Goal: Transaction & Acquisition: Purchase product/service

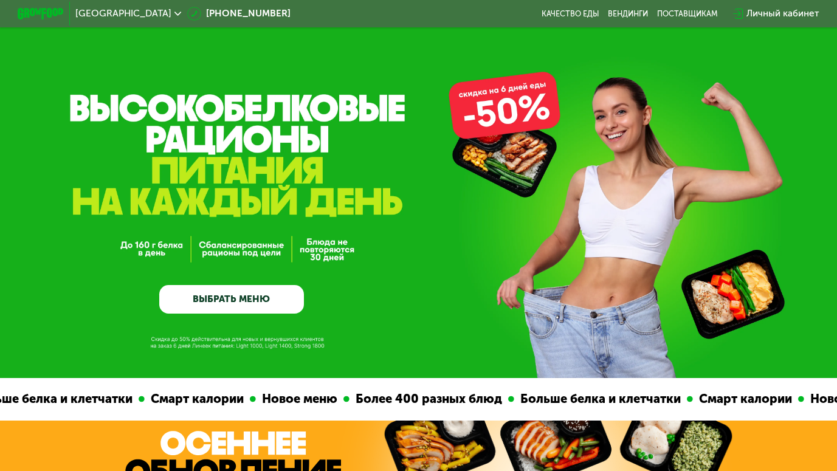
click at [244, 305] on link "ВЫБРАТЬ МЕНЮ" at bounding box center [231, 299] width 145 height 29
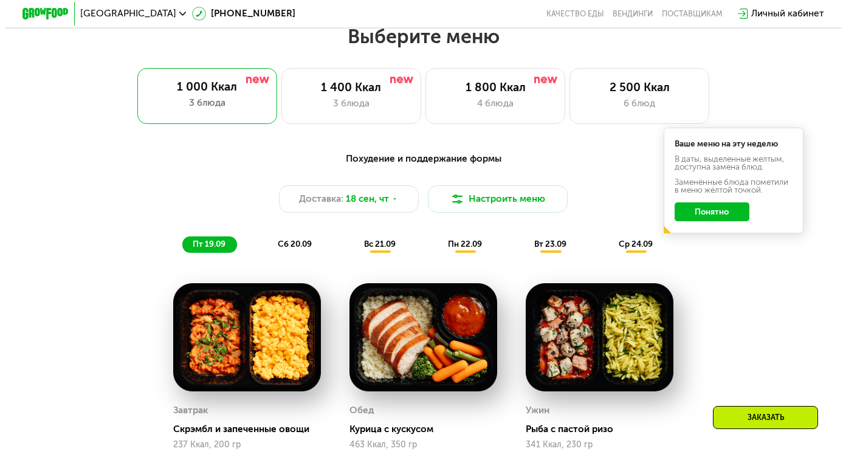
scroll to position [744, 0]
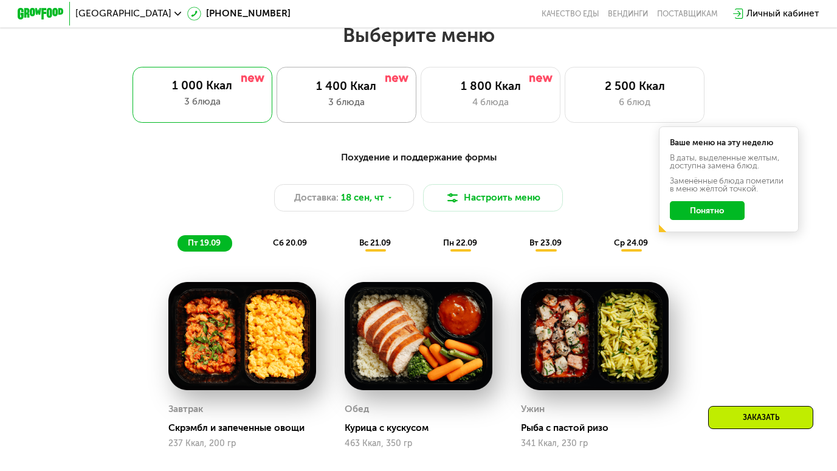
click at [345, 109] on div "3 блюда" at bounding box center [346, 102] width 115 height 14
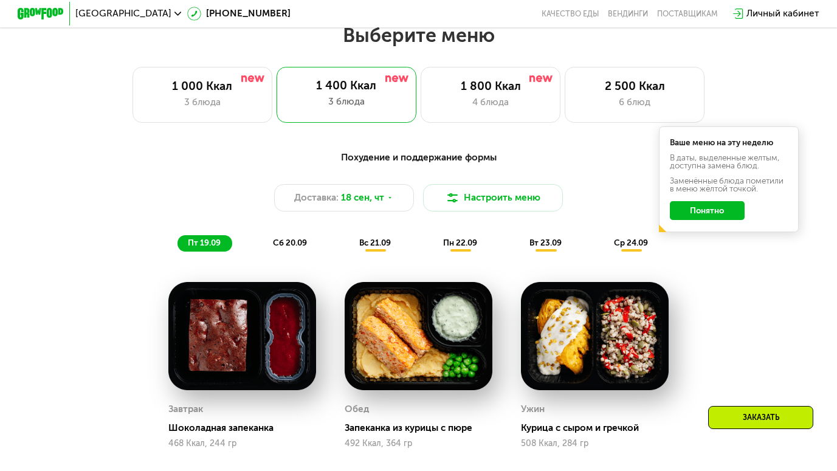
click at [715, 256] on div "Похудение и поддержание формы Доставка: 18 сен, чт Настроить меню пт 19.09 сб 2…" at bounding box center [418, 201] width 702 height 114
click at [708, 215] on button "Понятно" at bounding box center [707, 210] width 75 height 19
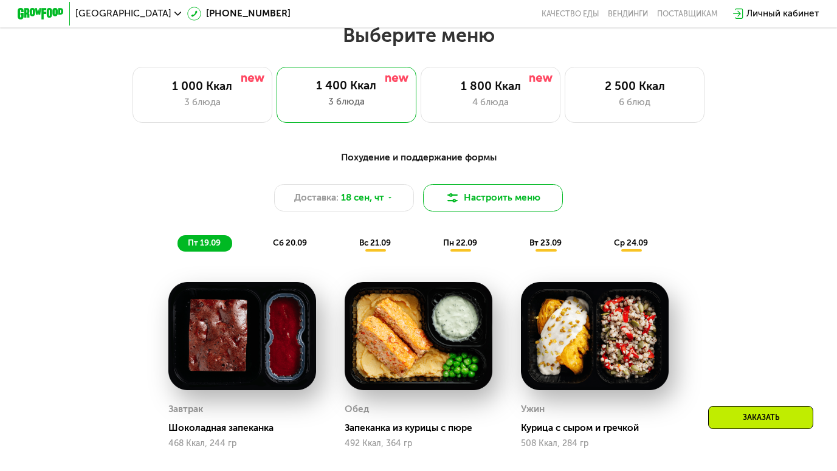
click at [507, 205] on button "Настроить меню" at bounding box center [493, 198] width 140 height 28
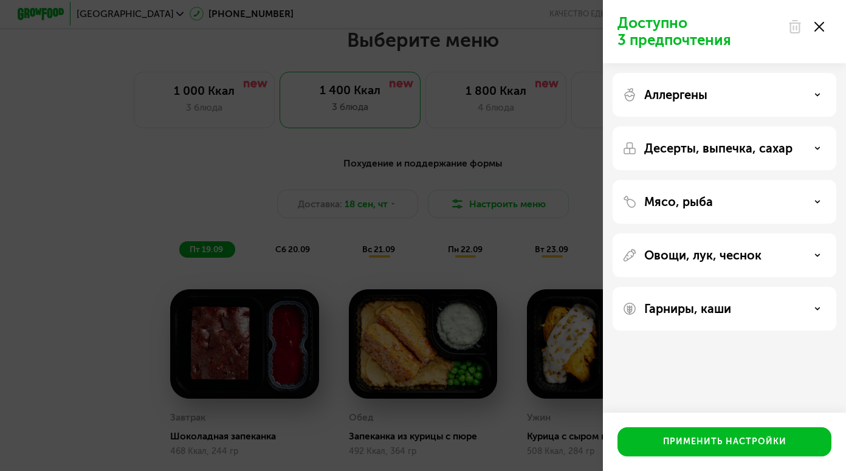
click at [729, 210] on div "Мясо, рыба" at bounding box center [725, 202] width 224 height 44
click at [718, 151] on p "Десерты, выпечка, сахар" at bounding box center [718, 148] width 148 height 15
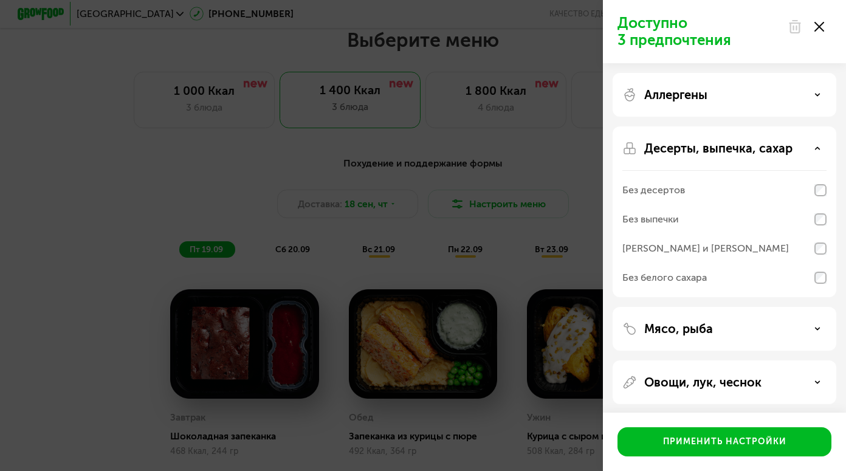
click at [641, 189] on div "Без десертов" at bounding box center [653, 190] width 63 height 15
click at [657, 218] on div "Без выпечки" at bounding box center [650, 219] width 57 height 15
click at [658, 274] on div "Без белого сахара" at bounding box center [664, 277] width 84 height 15
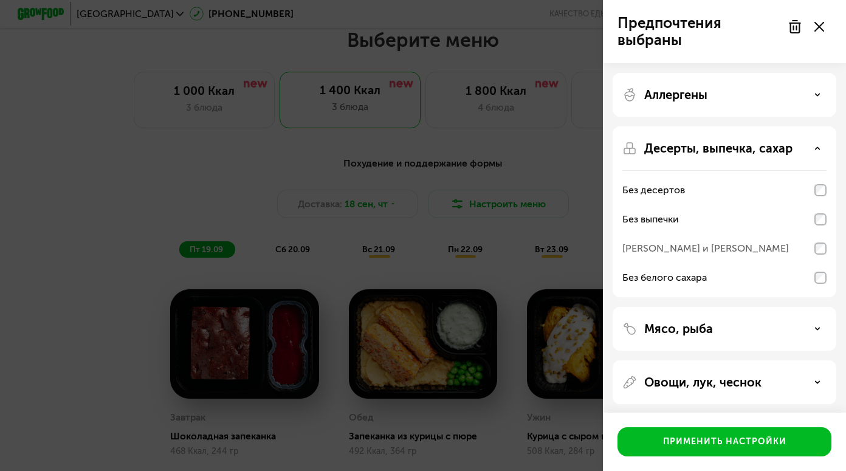
click at [658, 253] on div "[PERSON_NAME] и [PERSON_NAME]" at bounding box center [705, 248] width 167 height 15
click at [673, 233] on div "Без выпечки" at bounding box center [724, 219] width 204 height 29
click at [820, 198] on div "Без десертов" at bounding box center [724, 190] width 204 height 29
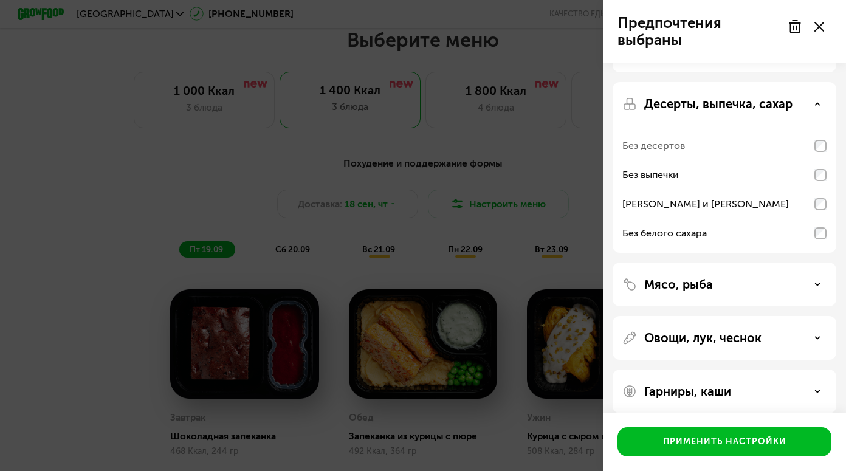
scroll to position [57, 0]
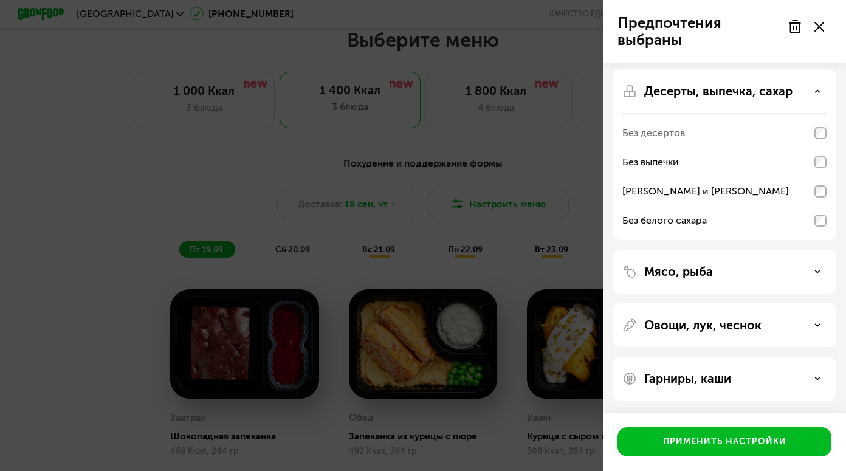
click at [656, 270] on p "Мясо, рыба" at bounding box center [678, 271] width 69 height 15
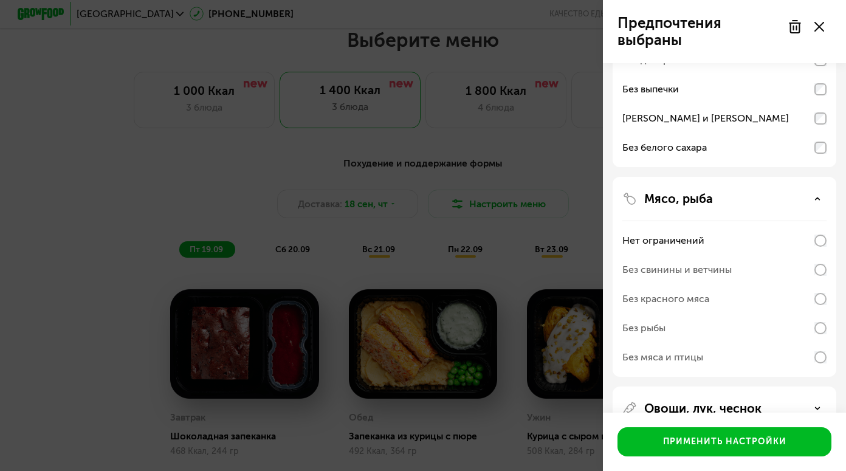
scroll to position [139, 0]
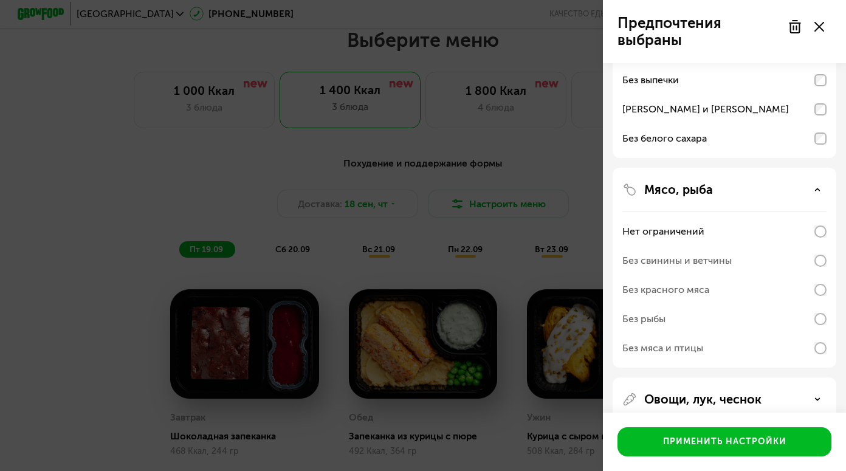
click at [643, 287] on div "Без красного мяса" at bounding box center [665, 290] width 87 height 15
click at [690, 294] on div "Без красного мяса" at bounding box center [665, 290] width 87 height 15
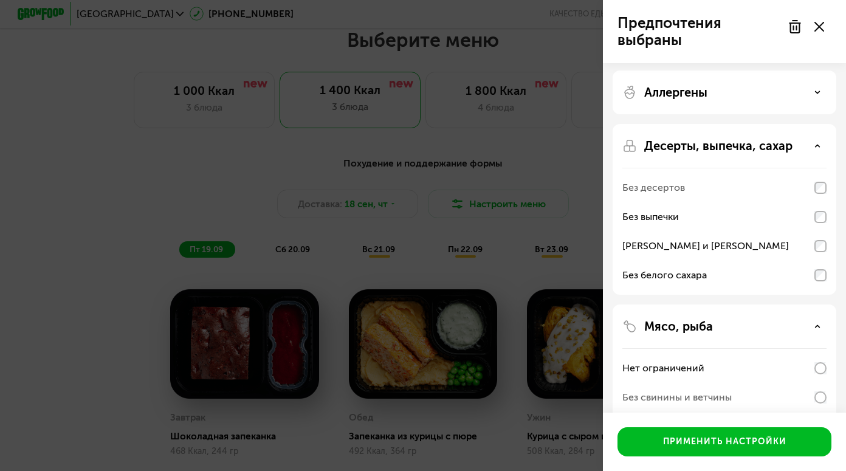
scroll to position [5, 0]
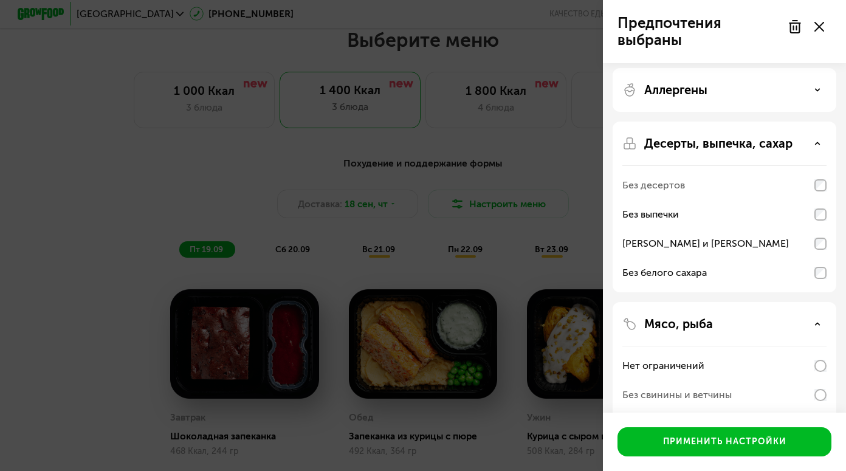
click at [819, 207] on div "Без выпечки" at bounding box center [724, 214] width 204 height 29
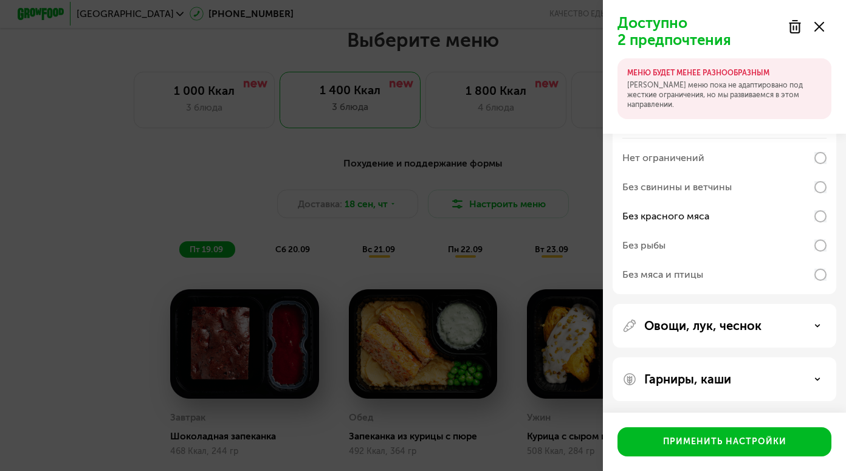
scroll to position [274, 0]
click at [722, 329] on p "Овощи, лук, чеснок" at bounding box center [702, 325] width 117 height 15
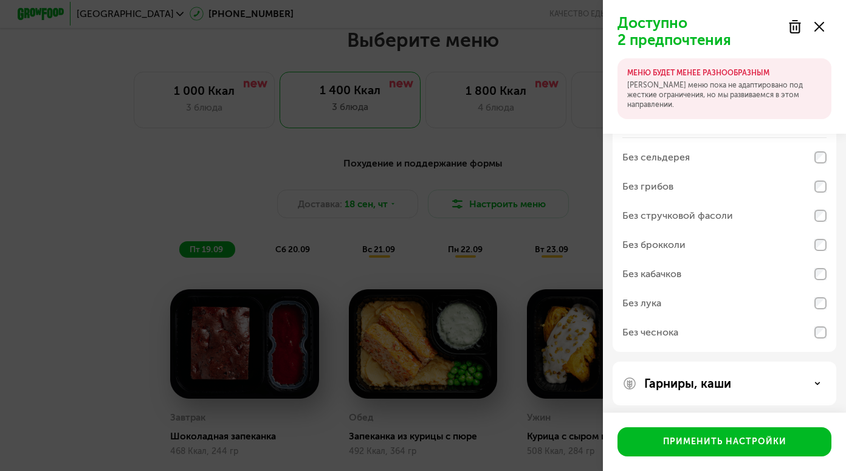
scroll to position [489, 0]
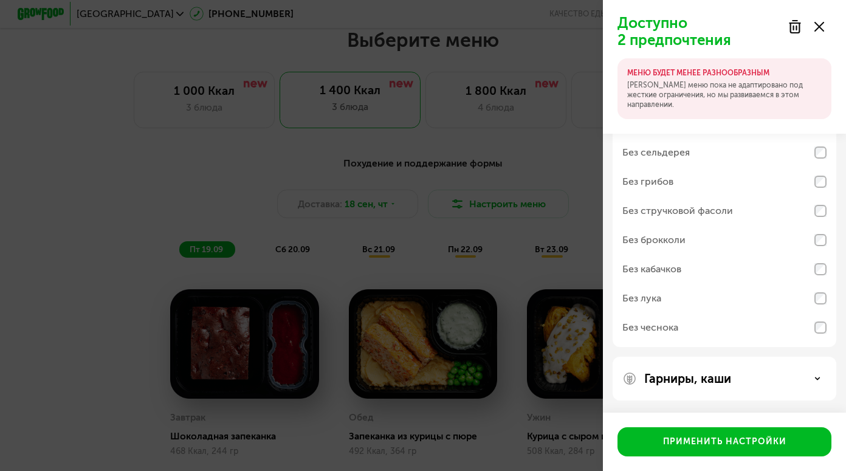
click at [685, 384] on p "Гарниры, каши" at bounding box center [687, 378] width 87 height 15
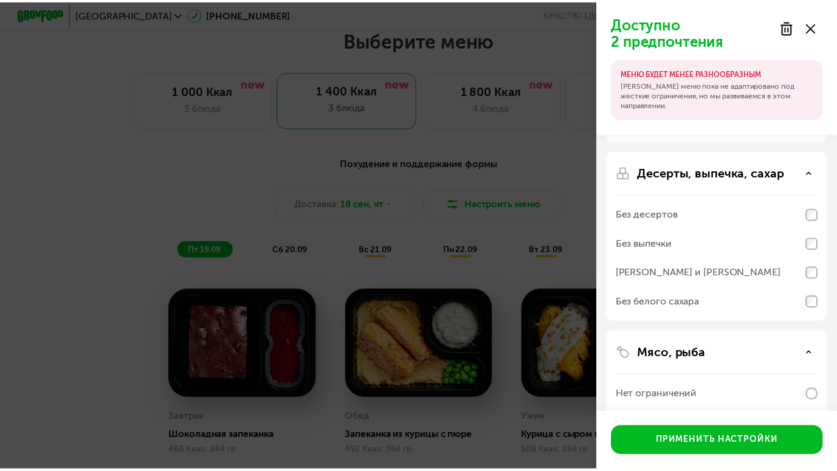
scroll to position [37, 0]
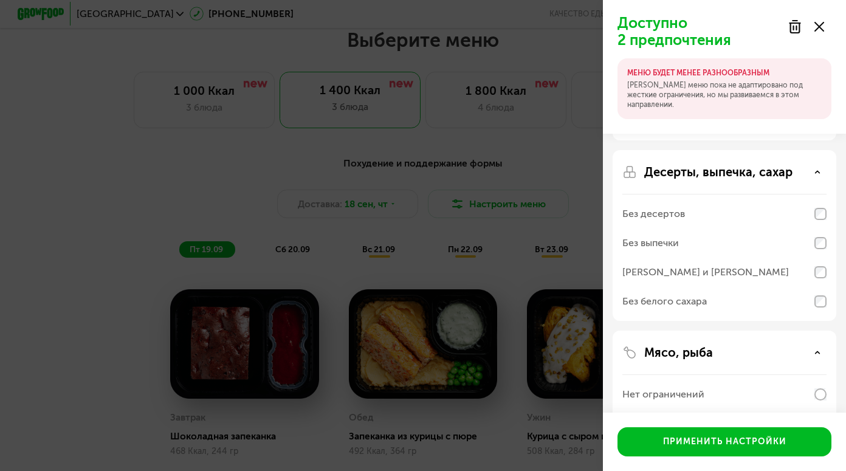
click at [818, 27] on use at bounding box center [819, 27] width 10 height 10
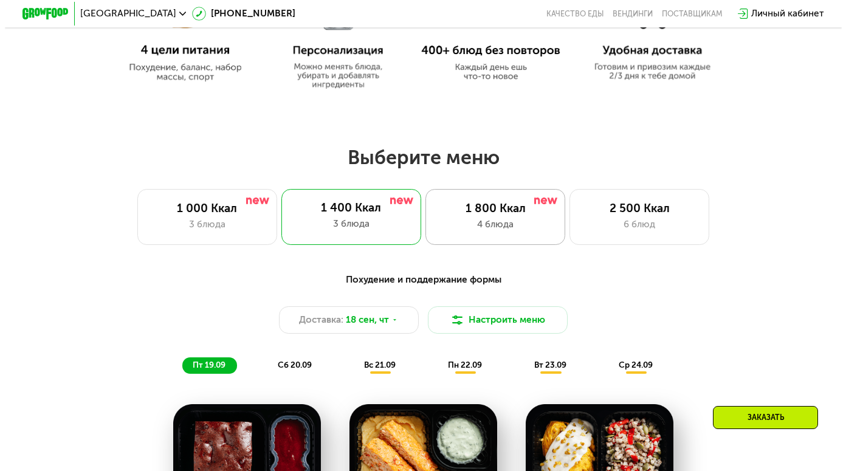
scroll to position [622, 0]
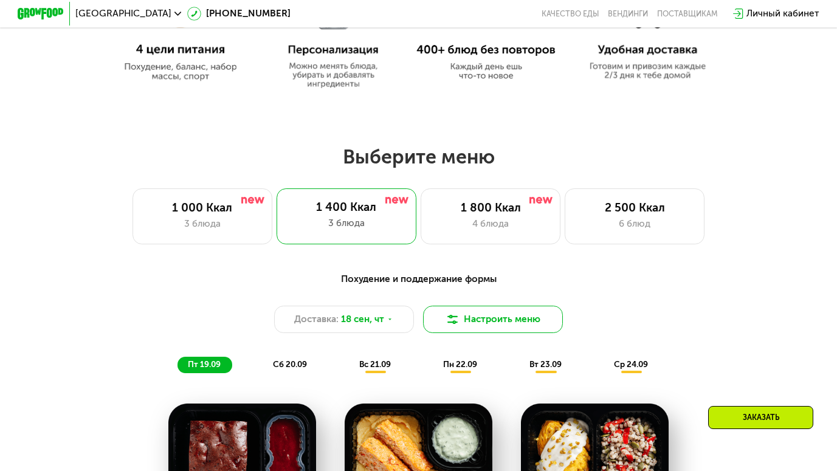
click at [495, 330] on button "Настроить меню" at bounding box center [493, 320] width 140 height 28
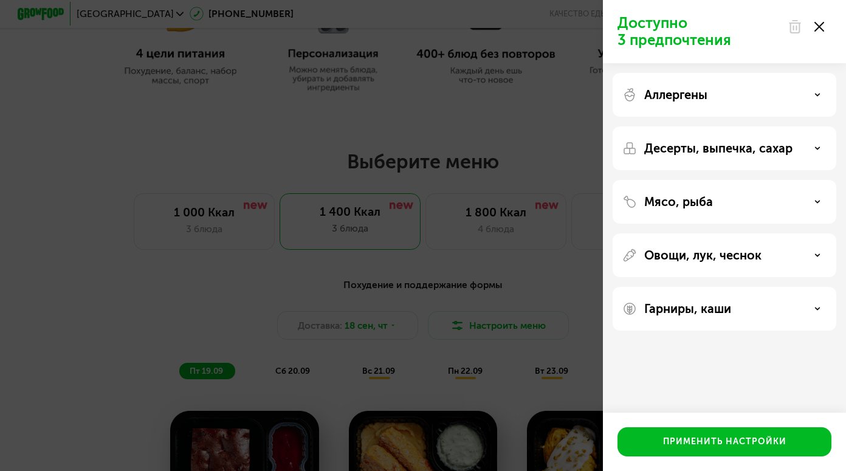
click at [697, 158] on div "Десерты, выпечка, сахар" at bounding box center [725, 148] width 224 height 44
click at [704, 151] on p "Десерты, выпечка, сахар" at bounding box center [718, 148] width 148 height 15
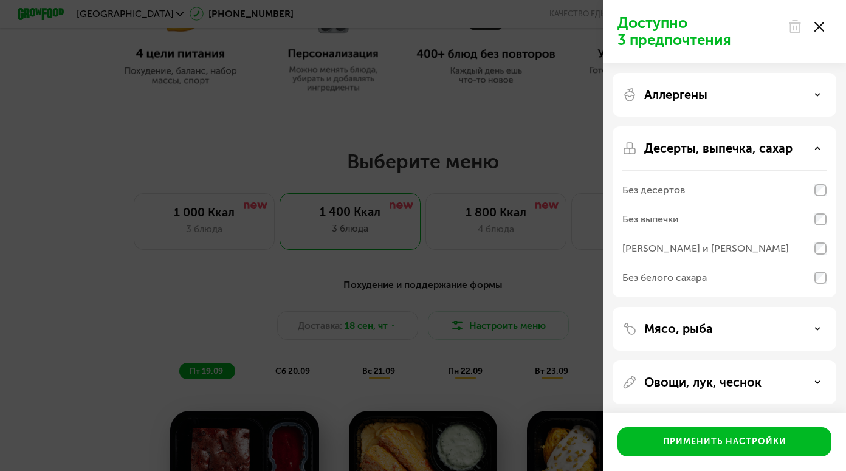
click at [704, 151] on p "Десерты, выпечка, сахар" at bounding box center [718, 148] width 148 height 15
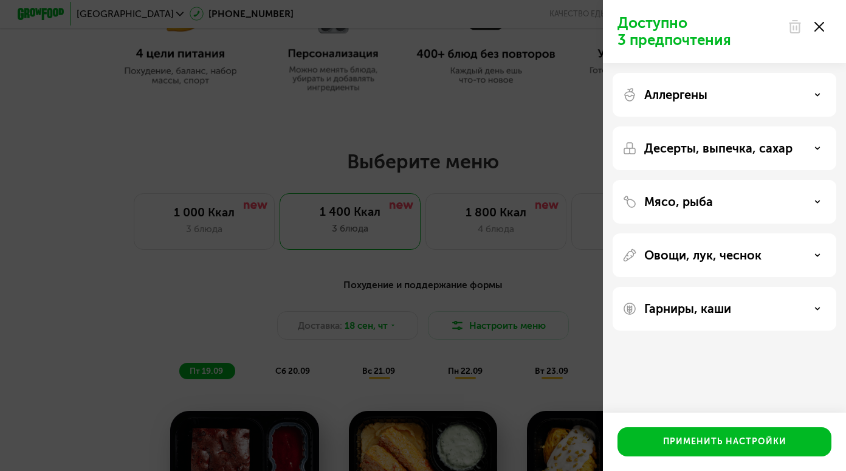
click at [694, 207] on p "Мясо, рыба" at bounding box center [678, 202] width 69 height 15
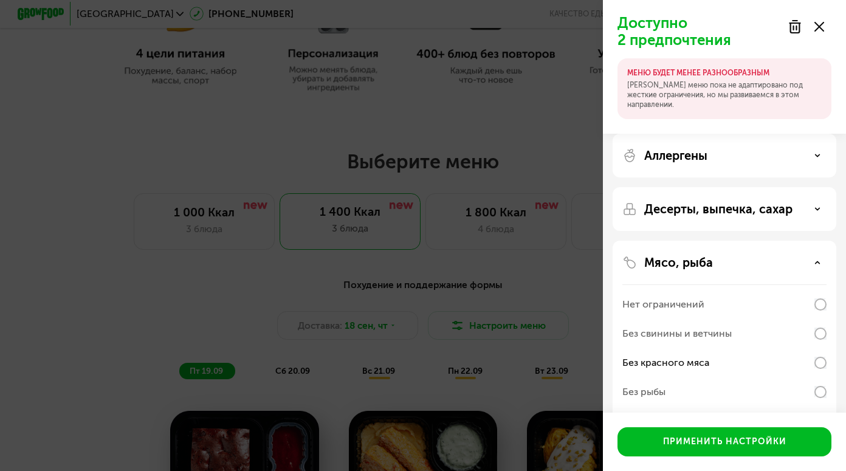
click at [675, 222] on div "Десерты, выпечка, сахар" at bounding box center [725, 209] width 224 height 44
click at [689, 205] on p "Десерты, выпечка, сахар" at bounding box center [718, 209] width 148 height 15
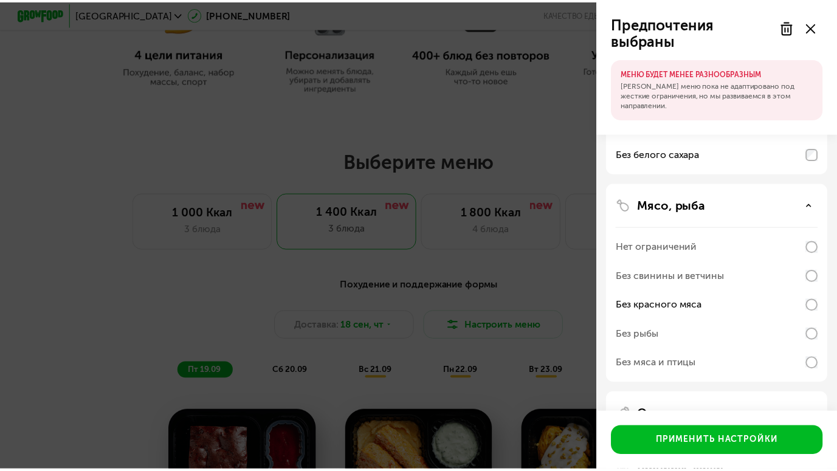
scroll to position [0, 0]
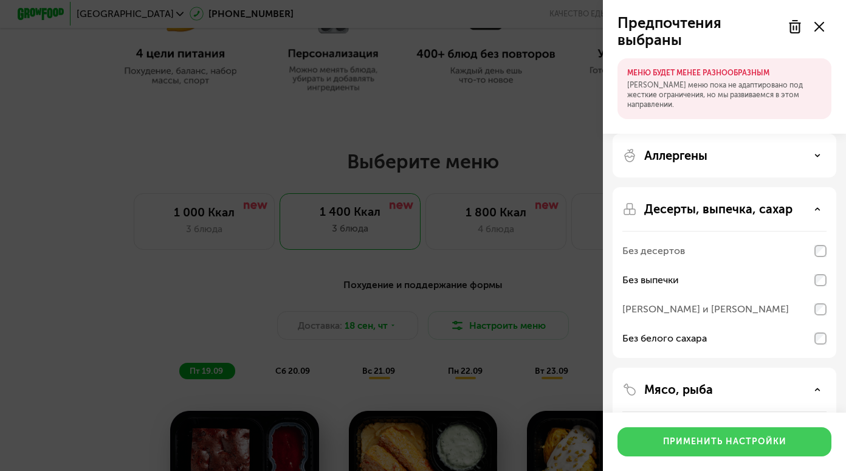
click at [686, 436] on div "Применить настройки" at bounding box center [724, 442] width 123 height 12
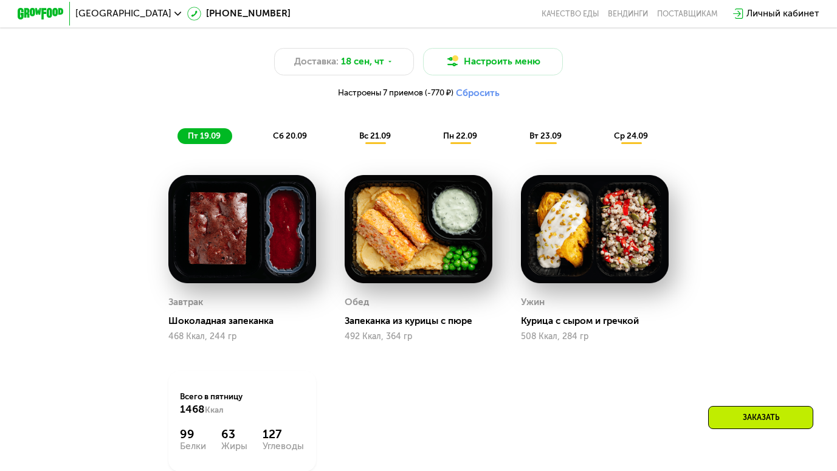
scroll to position [878, 0]
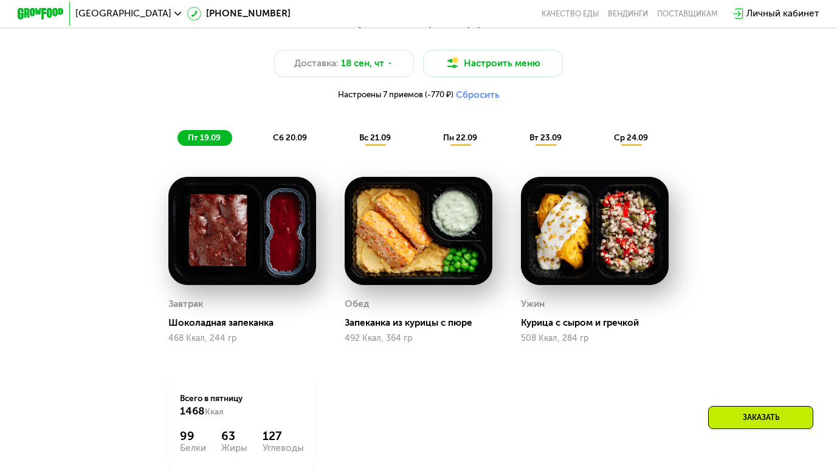
click at [297, 142] on span "сб 20.09" at bounding box center [290, 138] width 34 height 10
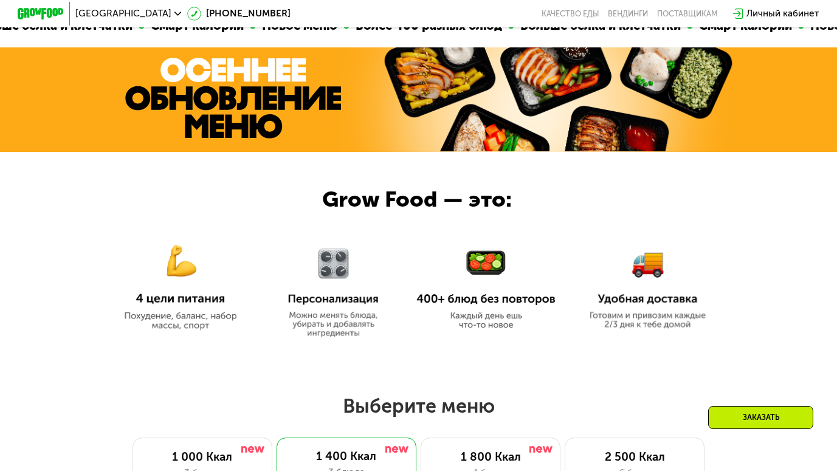
scroll to position [331, 0]
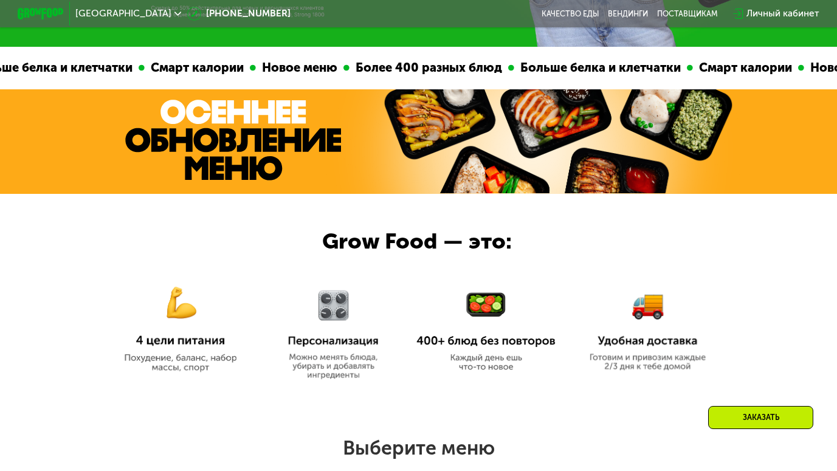
click at [46, 20] on div at bounding box center [41, 14] width 58 height 24
click at [41, 17] on img at bounding box center [41, 14] width 46 height 12
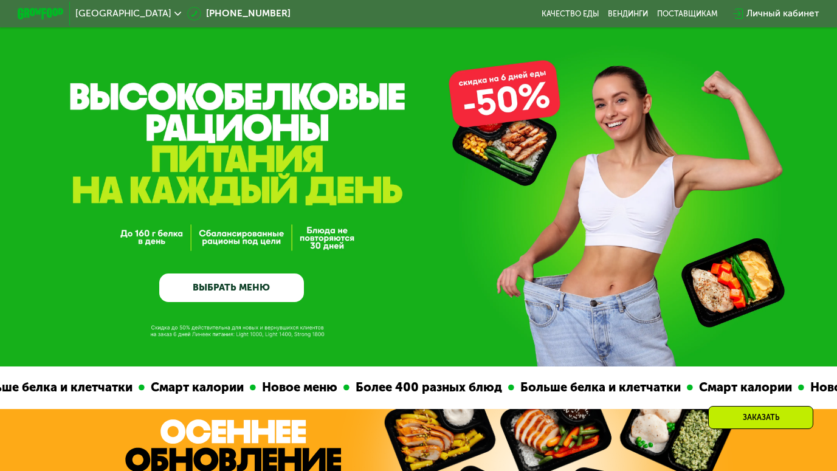
scroll to position [0, 0]
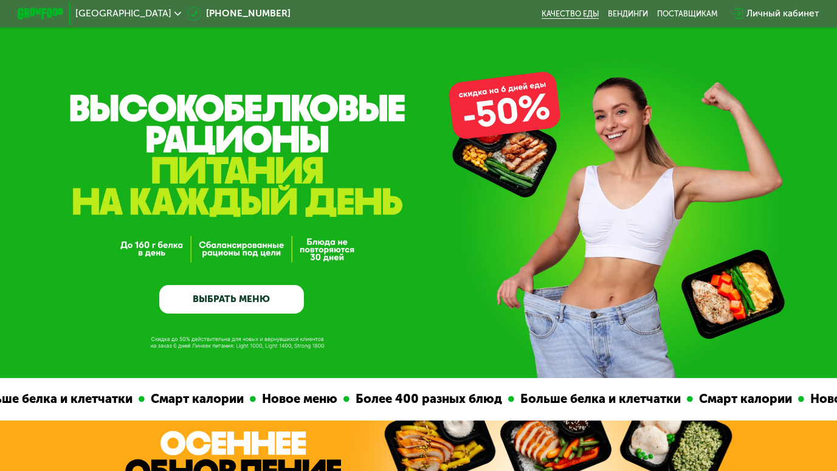
click at [573, 13] on link "Качество еды" at bounding box center [570, 13] width 57 height 9
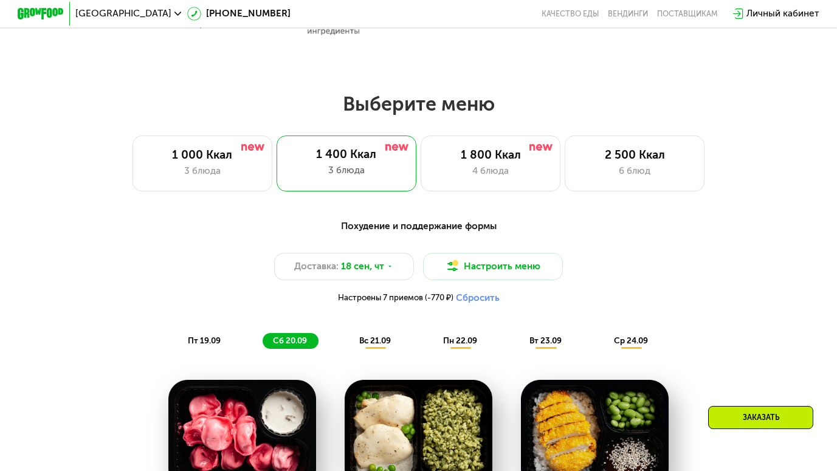
scroll to position [680, 0]
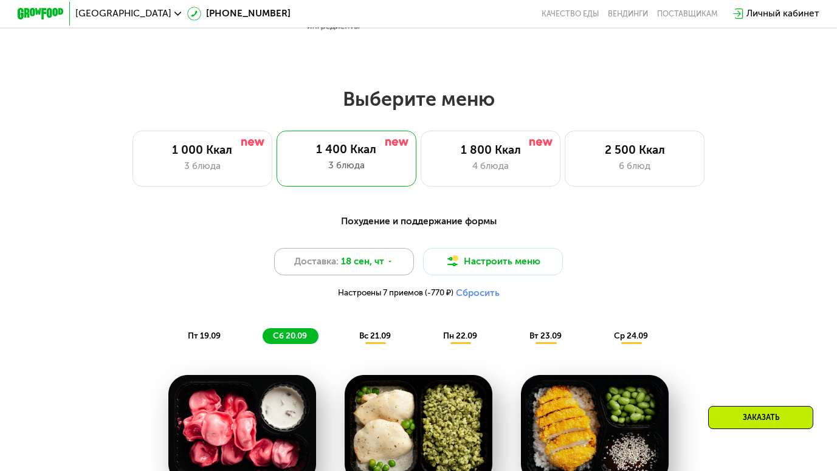
click at [385, 268] on div "Доставка: 18 сен, чт" at bounding box center [344, 262] width 140 height 28
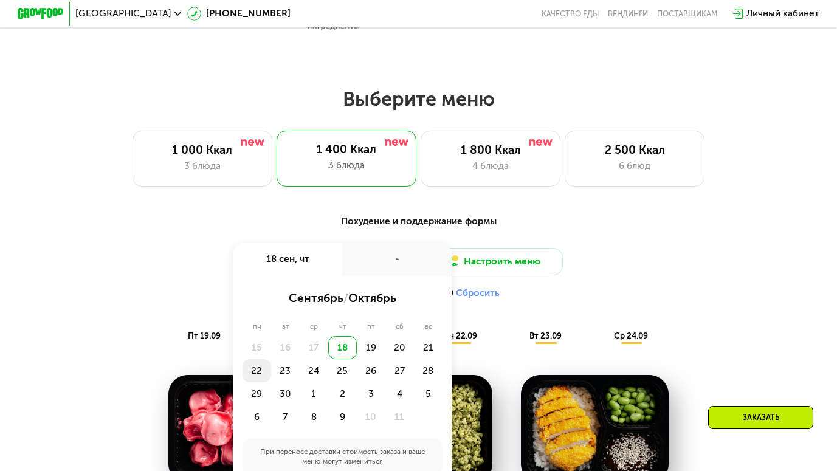
click at [255, 377] on div "22" at bounding box center [257, 370] width 29 height 23
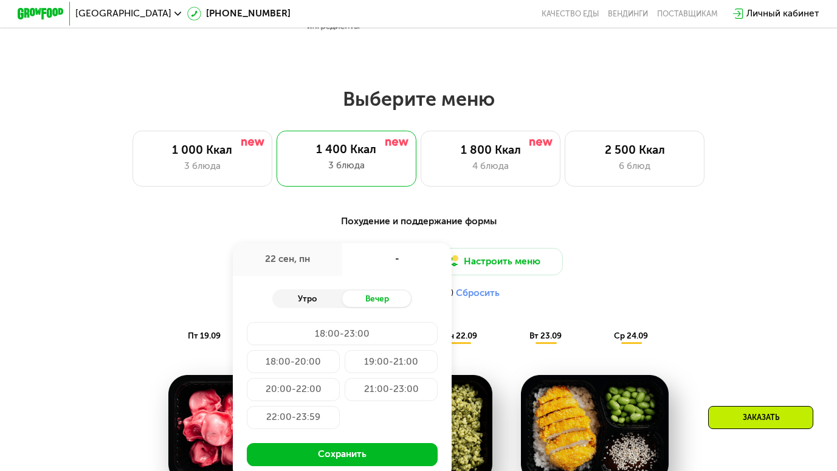
click at [299, 307] on div "Утро" at bounding box center [307, 299] width 70 height 16
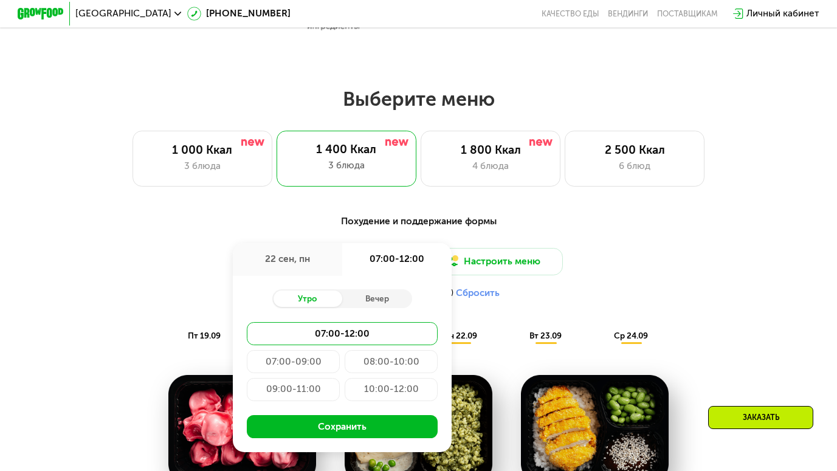
click at [300, 366] on div "07:00-09:00" at bounding box center [293, 361] width 93 height 23
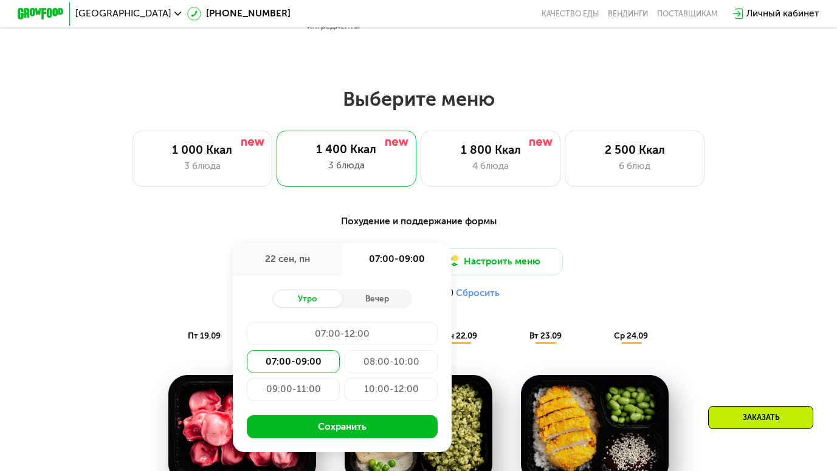
click at [398, 373] on div "08:00-10:00" at bounding box center [391, 361] width 93 height 23
click at [301, 393] on div "09:00-11:00" at bounding box center [293, 389] width 93 height 23
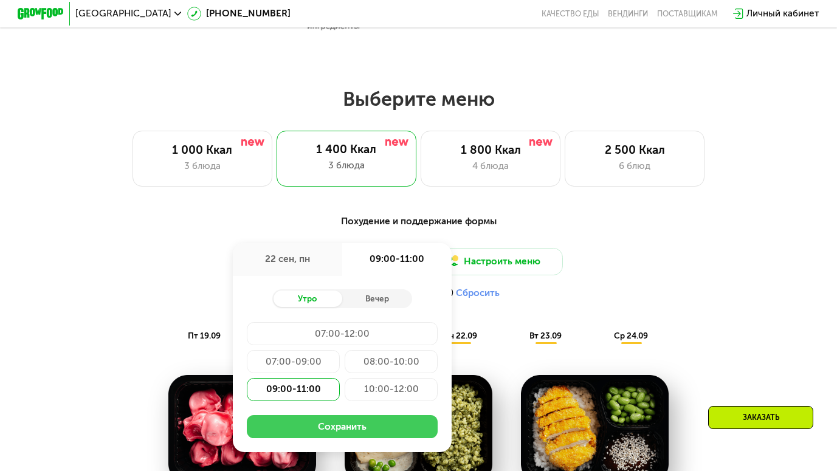
click at [311, 435] on button "Сохранить" at bounding box center [342, 426] width 191 height 23
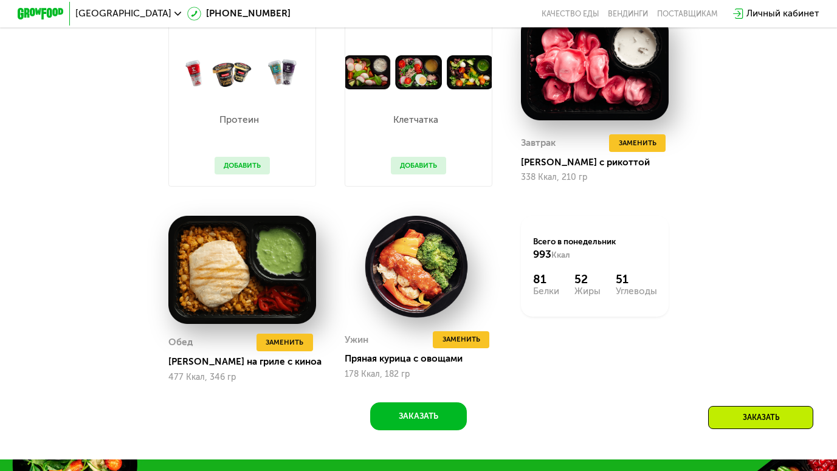
scroll to position [1042, 0]
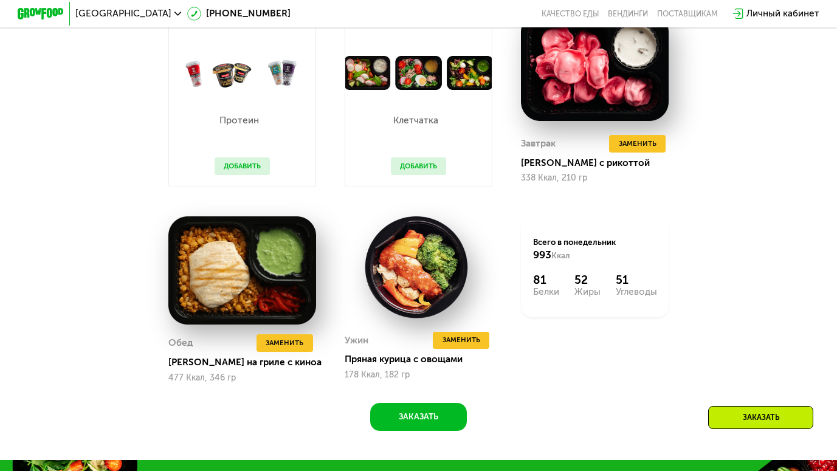
click at [411, 172] on button "Добавить" at bounding box center [419, 166] width 56 height 18
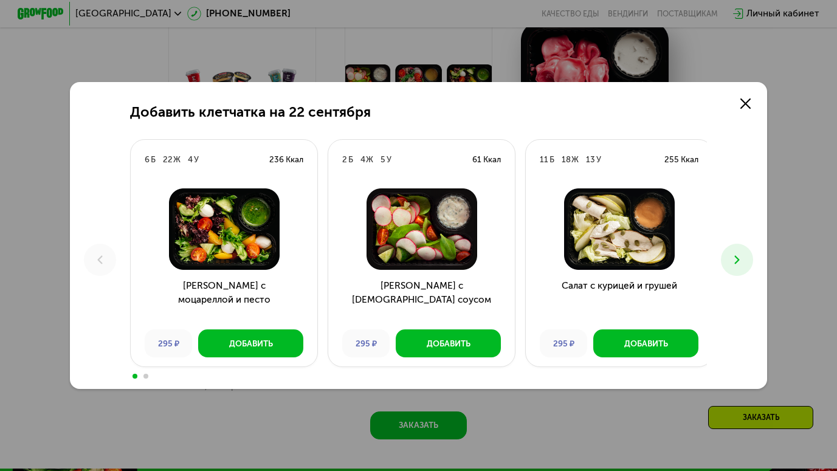
scroll to position [1030, 0]
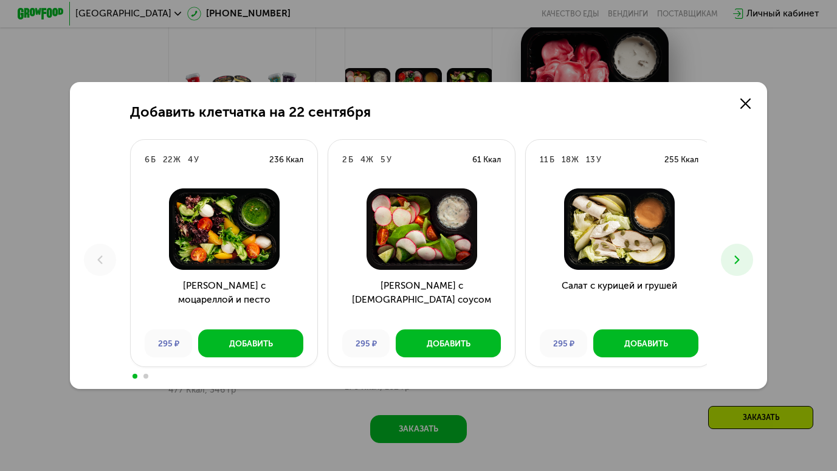
click at [464, 86] on div "Добавить клетчатка на 22 сентября 6 Б 22 Ж 4 У 236 Ккал Салат с моцареллой и пе…" at bounding box center [419, 235] width 698 height 307
click at [464, 55] on div "Добавить клетчатка на 22 сентября 6 Б 22 Ж 4 У 236 Ккал Салат с моцареллой и пе…" at bounding box center [418, 235] width 837 height 471
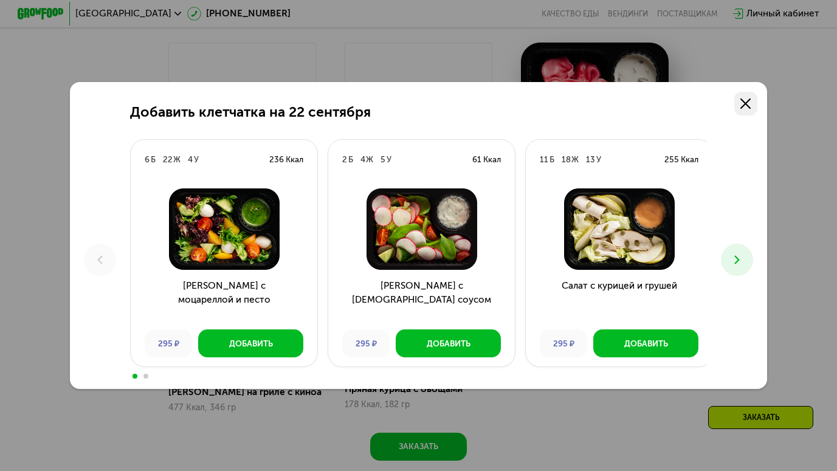
click at [746, 101] on icon at bounding box center [745, 103] width 10 height 10
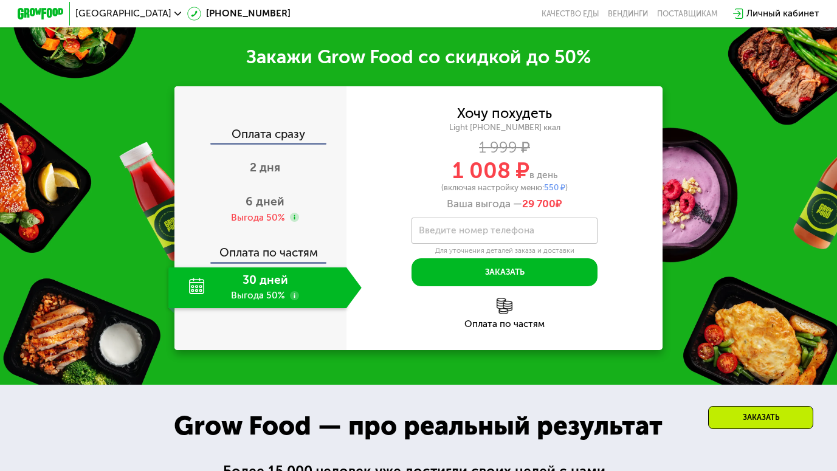
scroll to position [1491, 0]
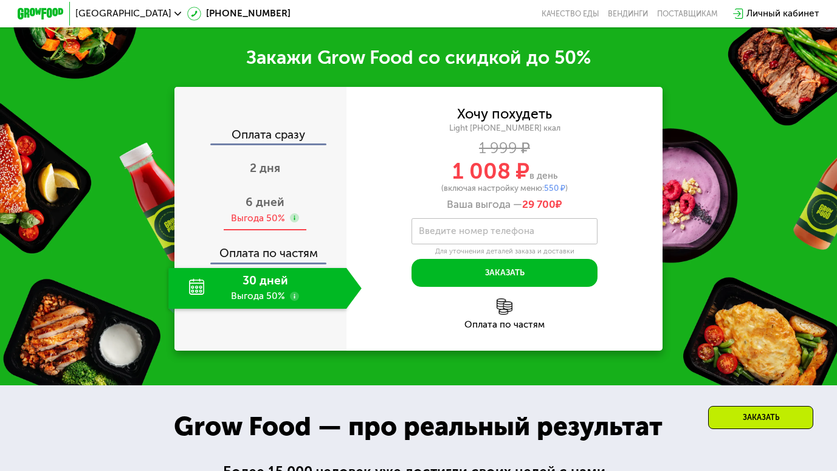
click at [258, 209] on span "6 дней" at bounding box center [265, 202] width 39 height 14
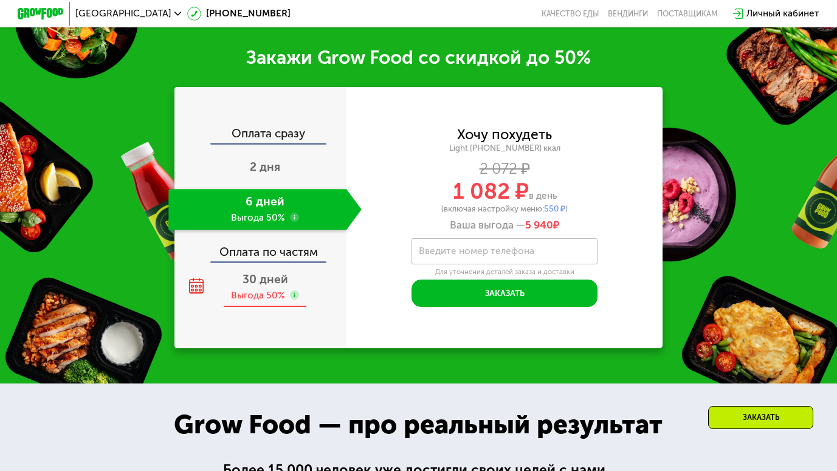
click at [260, 302] on div "30 дней Выгода 50%" at bounding box center [264, 287] width 193 height 41
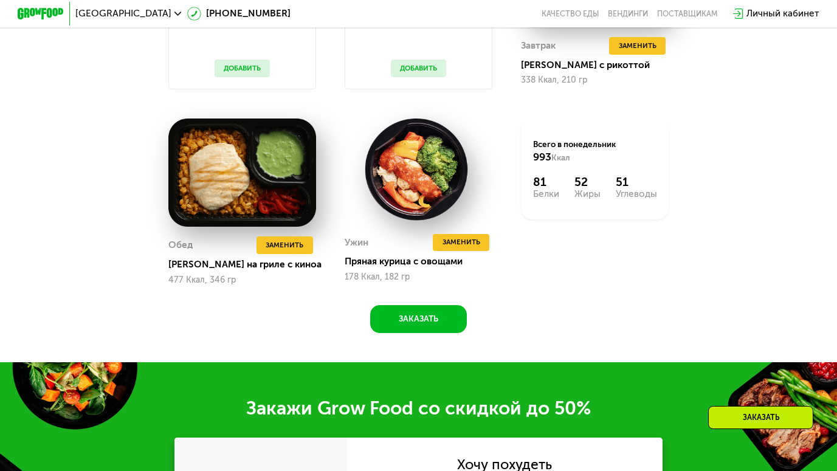
scroll to position [1140, 0]
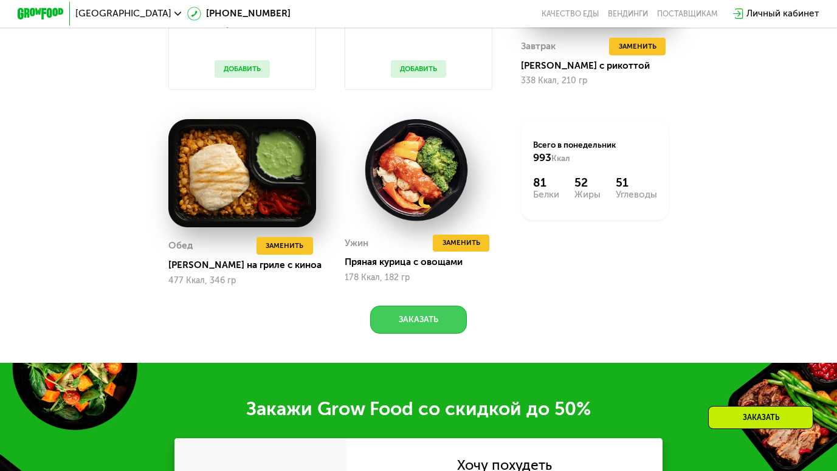
click at [415, 317] on button "Заказать" at bounding box center [418, 320] width 97 height 28
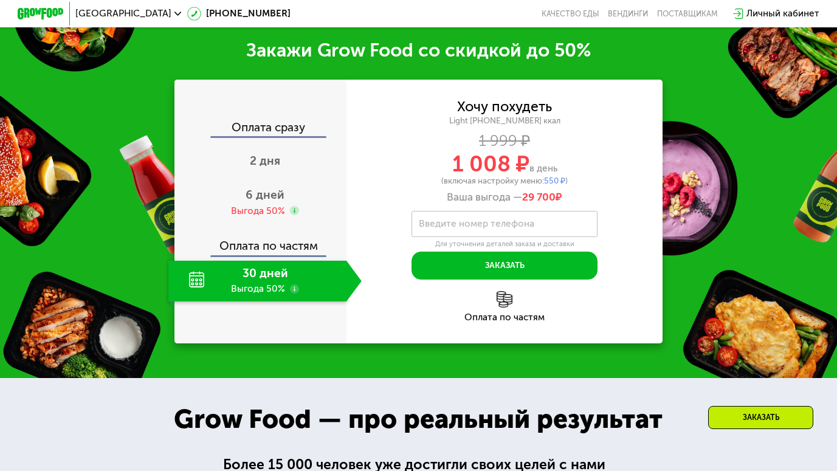
scroll to position [1514, 0]
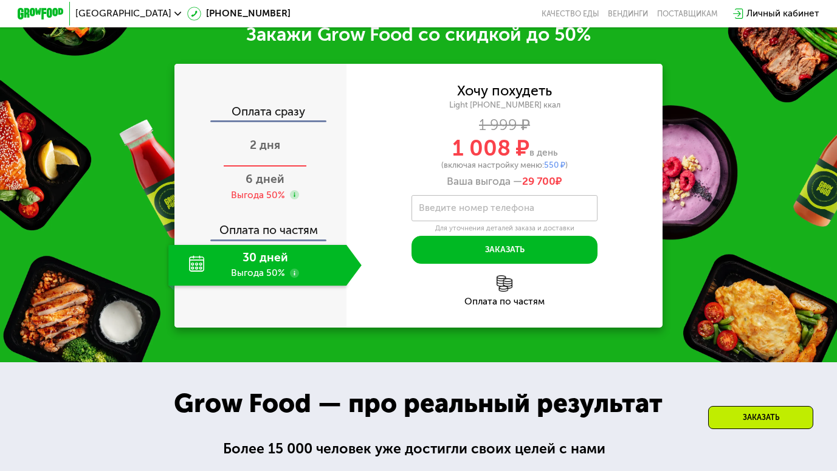
click at [258, 152] on span "2 дня" at bounding box center [265, 145] width 30 height 14
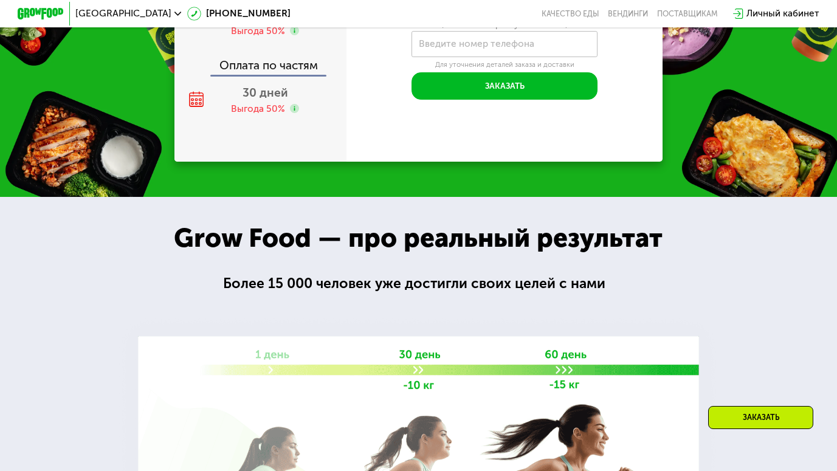
scroll to position [1527, 0]
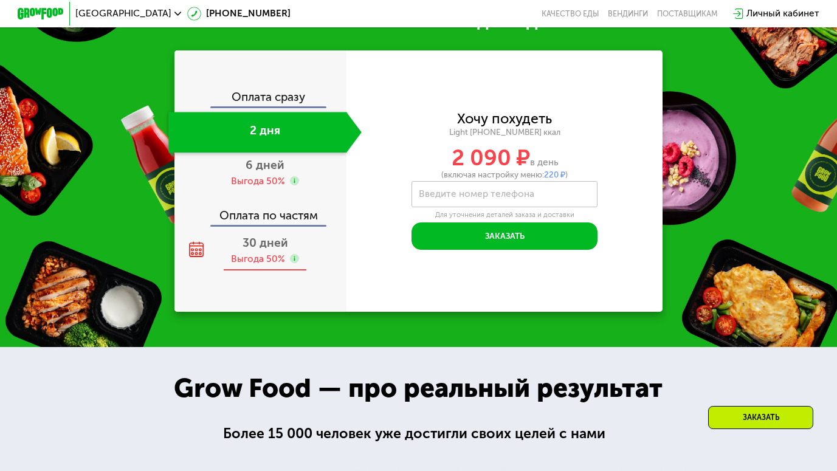
click at [254, 266] on div "Выгода 50%" at bounding box center [258, 259] width 54 height 13
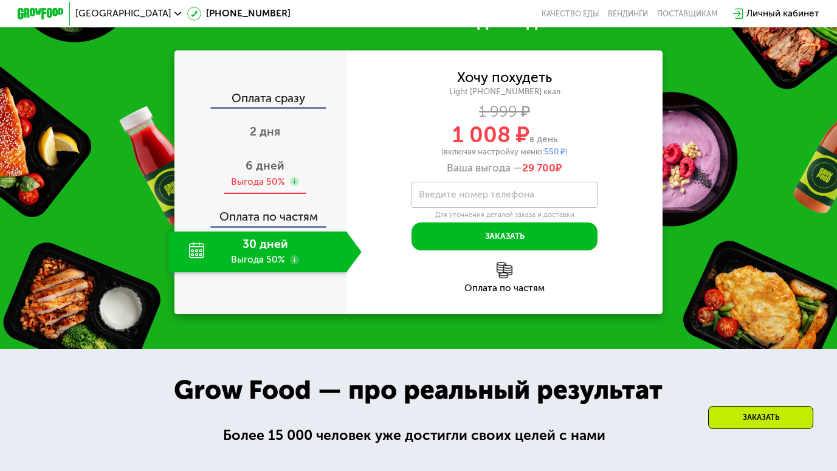
click at [266, 188] on div "Выгода 50%" at bounding box center [258, 182] width 54 height 13
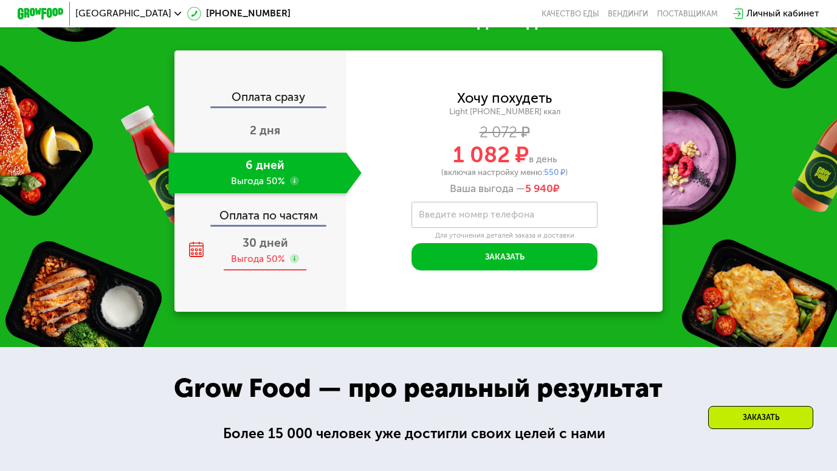
click at [245, 250] on span "30 дней" at bounding box center [266, 243] width 46 height 14
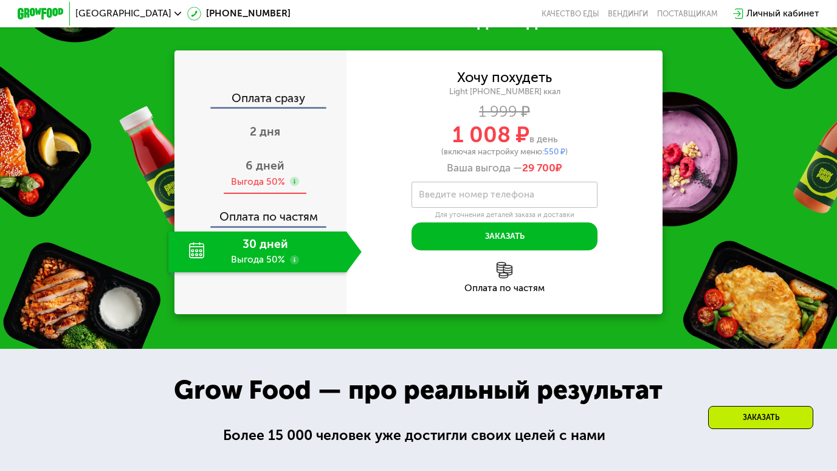
click at [249, 173] on span "6 дней" at bounding box center [265, 166] width 39 height 14
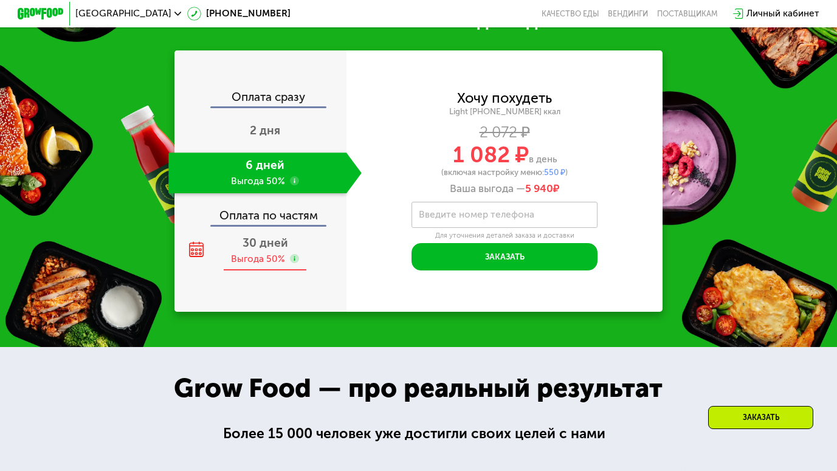
click at [249, 266] on div "Выгода 50%" at bounding box center [258, 259] width 54 height 13
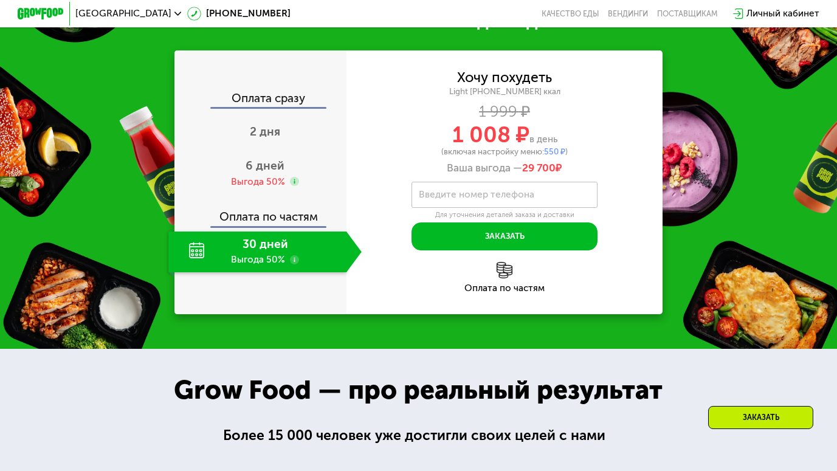
click at [514, 291] on div "Оплата по частям" at bounding box center [504, 277] width 316 height 31
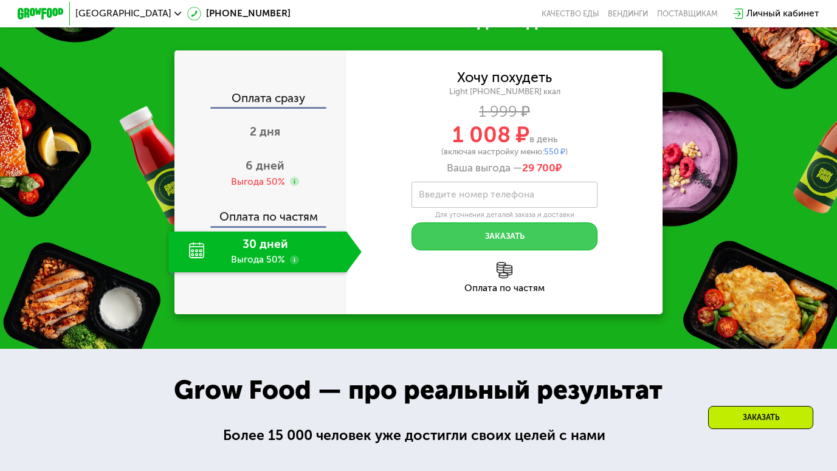
click at [486, 250] on button "Заказать" at bounding box center [505, 236] width 186 height 28
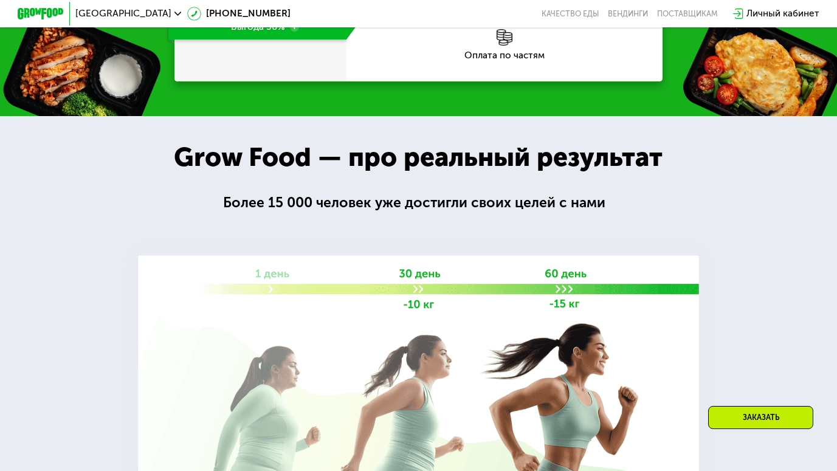
scroll to position [1893, 0]
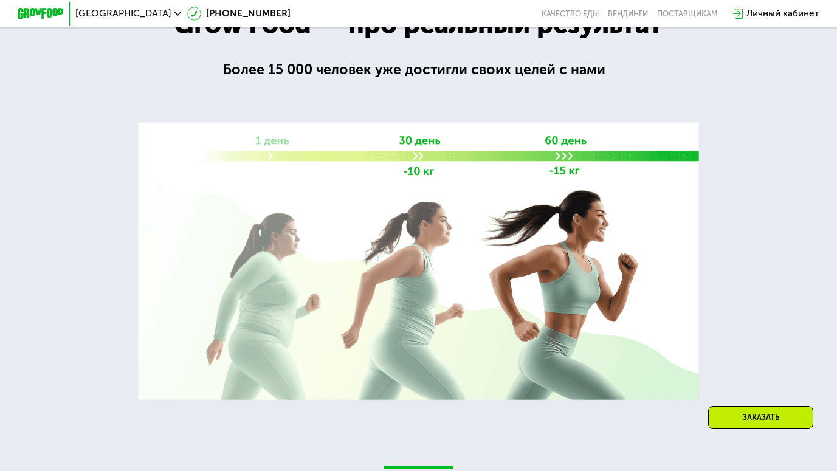
click at [773, 432] on div "Заказать" at bounding box center [761, 429] width 127 height 47
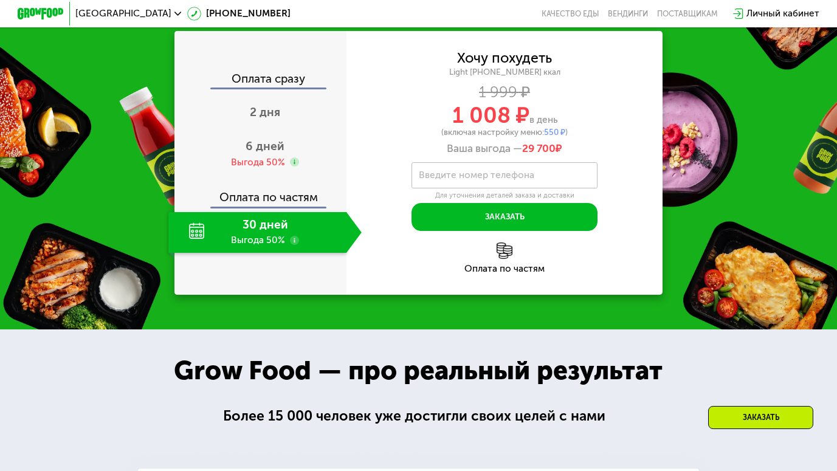
scroll to position [1514, 0]
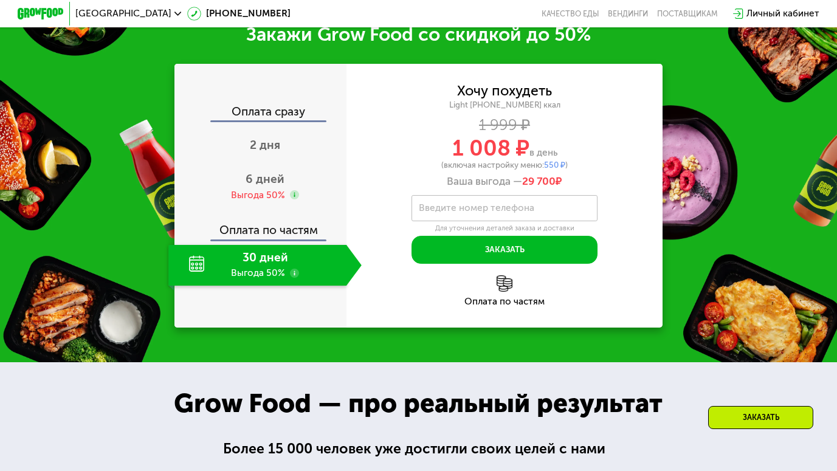
click at [764, 427] on div "Заказать" at bounding box center [760, 417] width 105 height 23
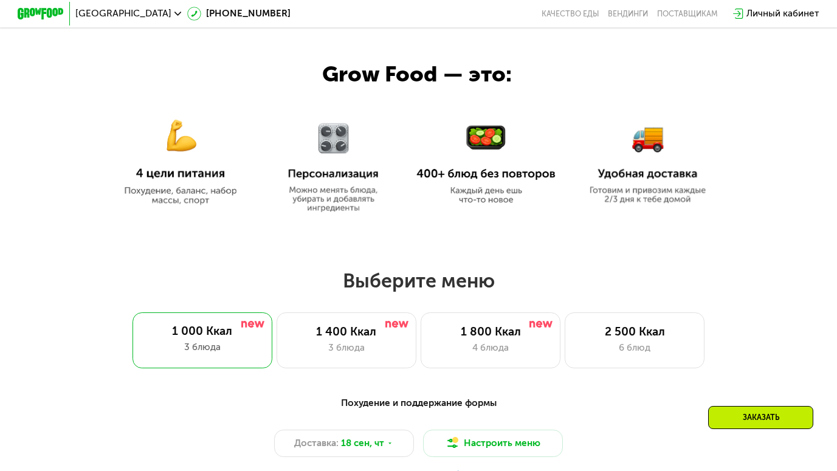
scroll to position [515, 0]
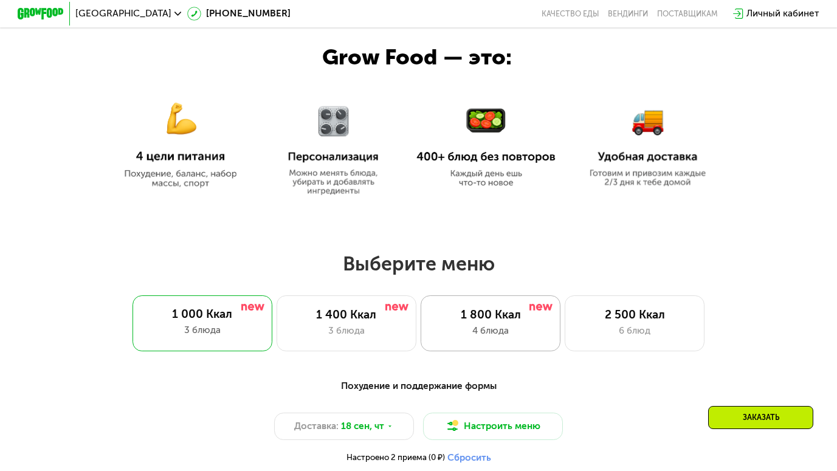
click at [468, 337] on div "4 блюда" at bounding box center [490, 331] width 115 height 14
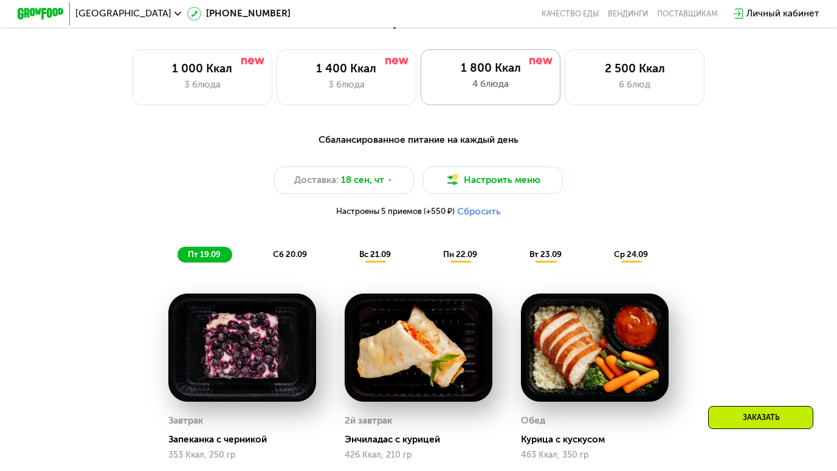
scroll to position [767, 0]
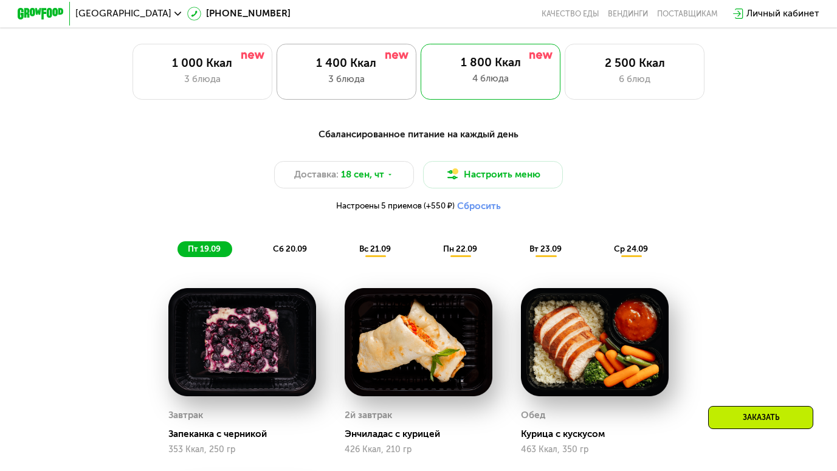
click at [353, 71] on div "1 400 Ккал" at bounding box center [346, 64] width 115 height 14
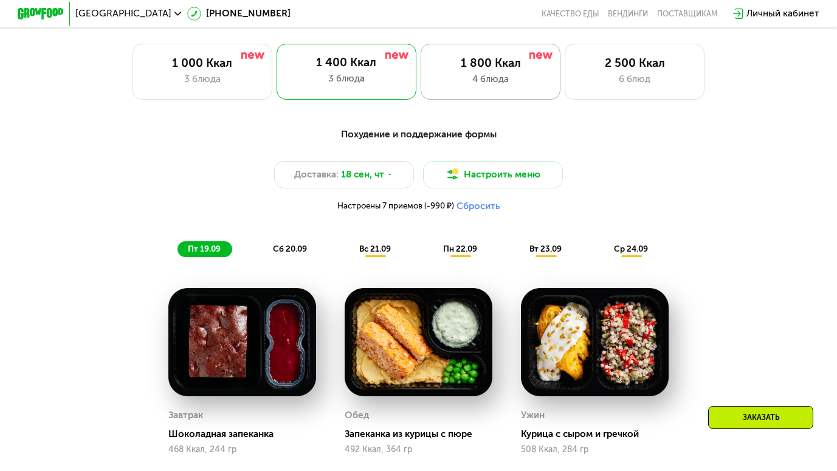
click at [469, 75] on div "1 800 Ккал 4 блюда" at bounding box center [491, 72] width 140 height 56
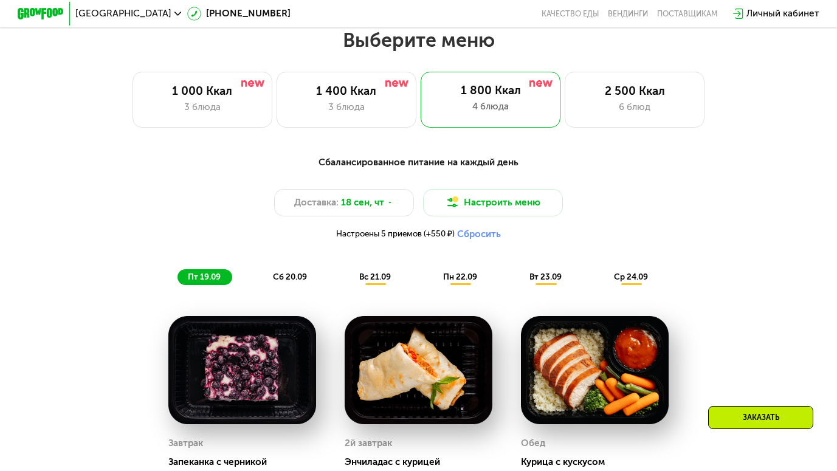
scroll to position [683, 0]
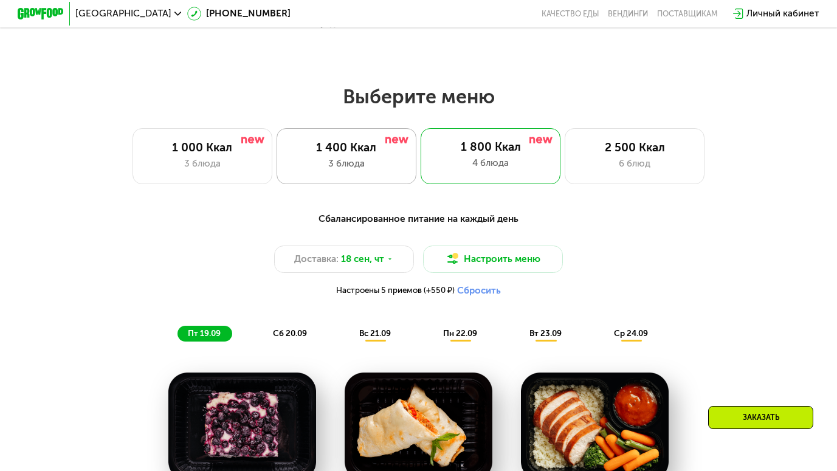
click at [350, 163] on div "3 блюда" at bounding box center [346, 164] width 115 height 14
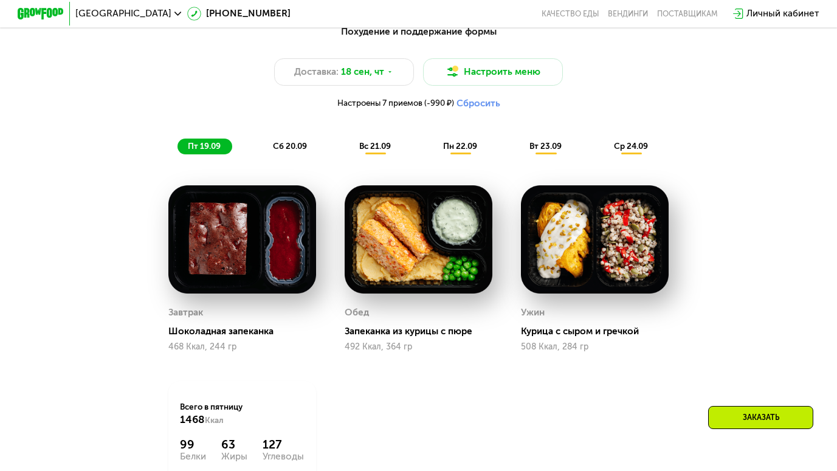
scroll to position [849, 0]
